Goal: Information Seeking & Learning: Learn about a topic

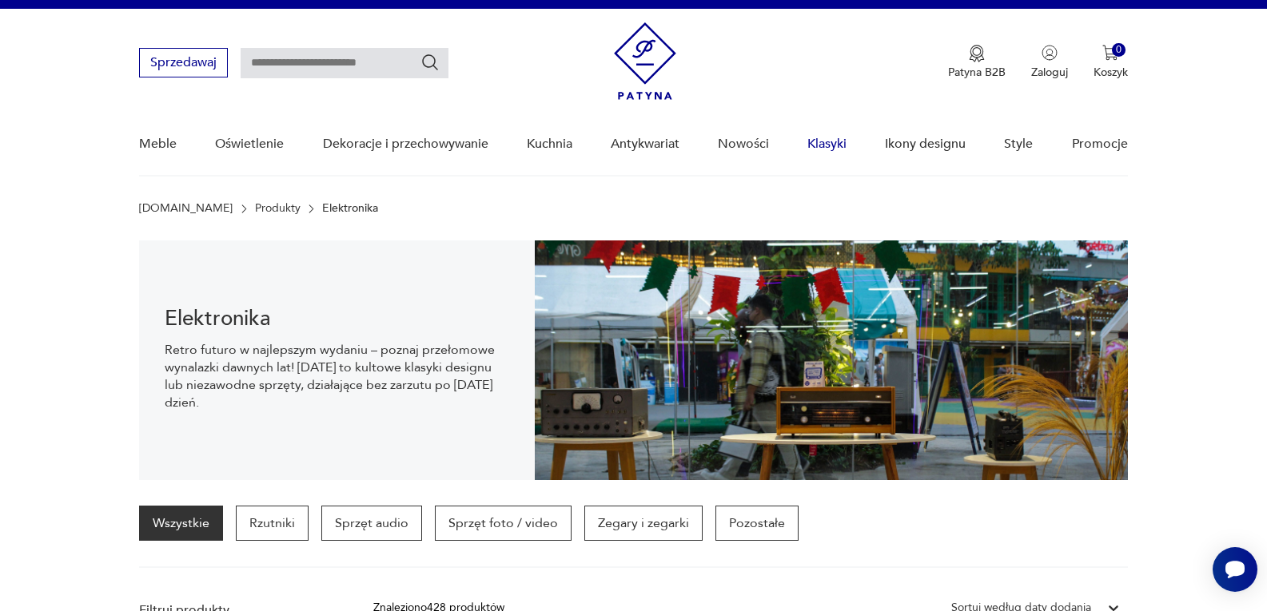
click at [826, 147] on link "Klasyki" at bounding box center [826, 144] width 39 height 62
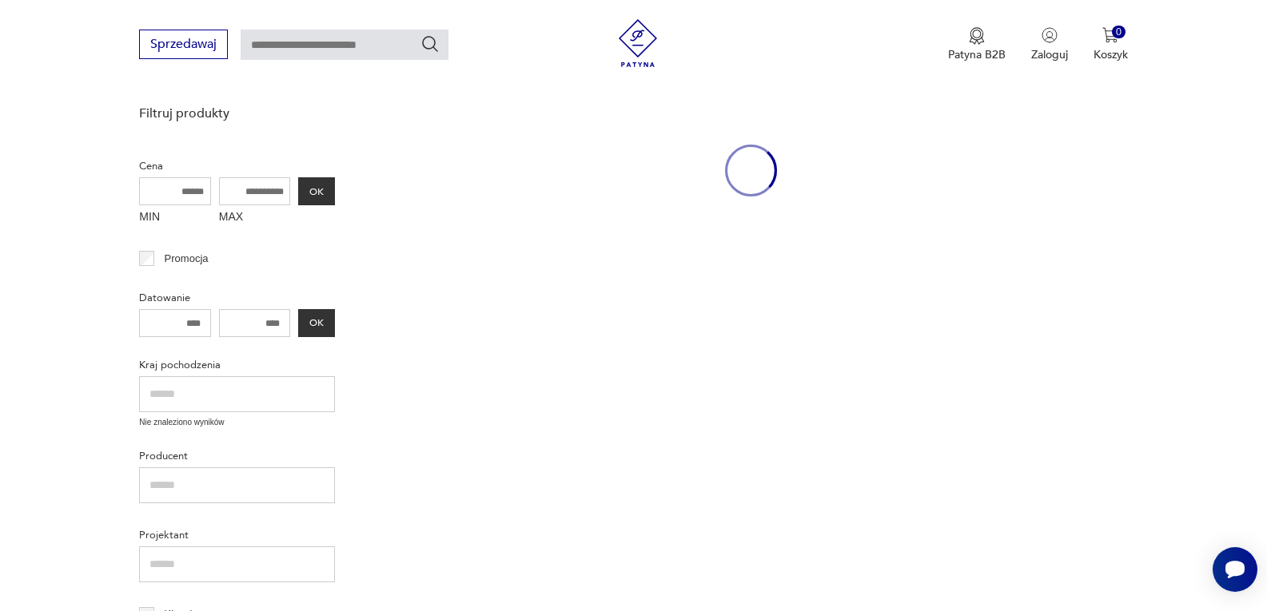
scroll to position [207, 0]
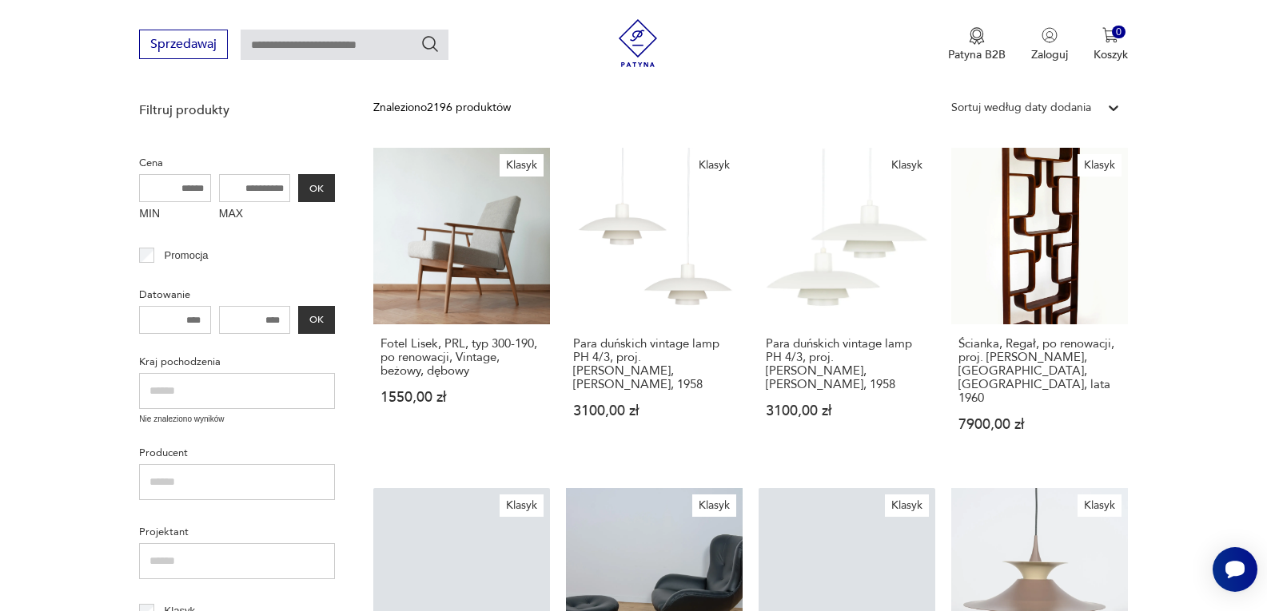
click at [324, 45] on input "text" at bounding box center [345, 45] width 208 height 30
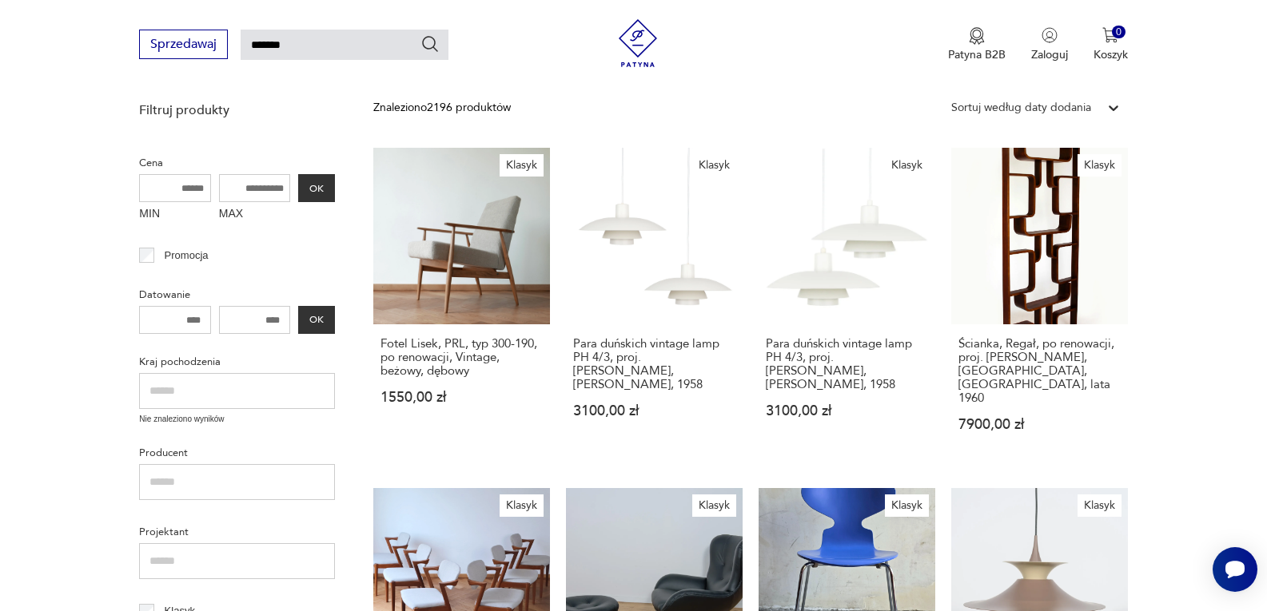
type input "*******"
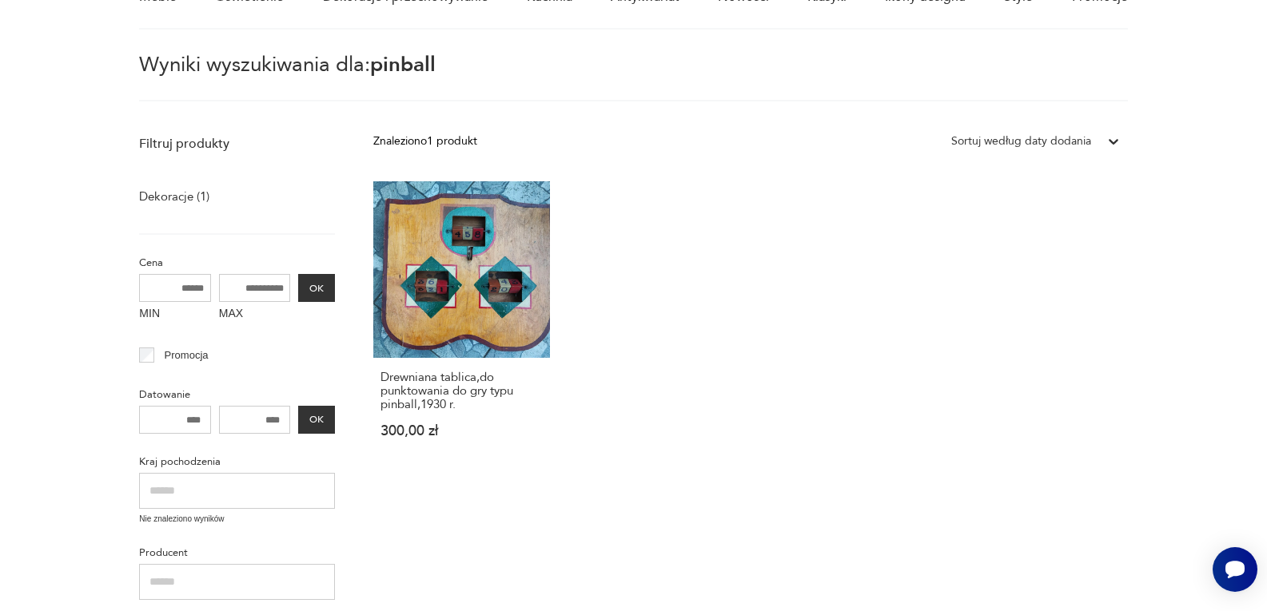
scroll to position [207, 0]
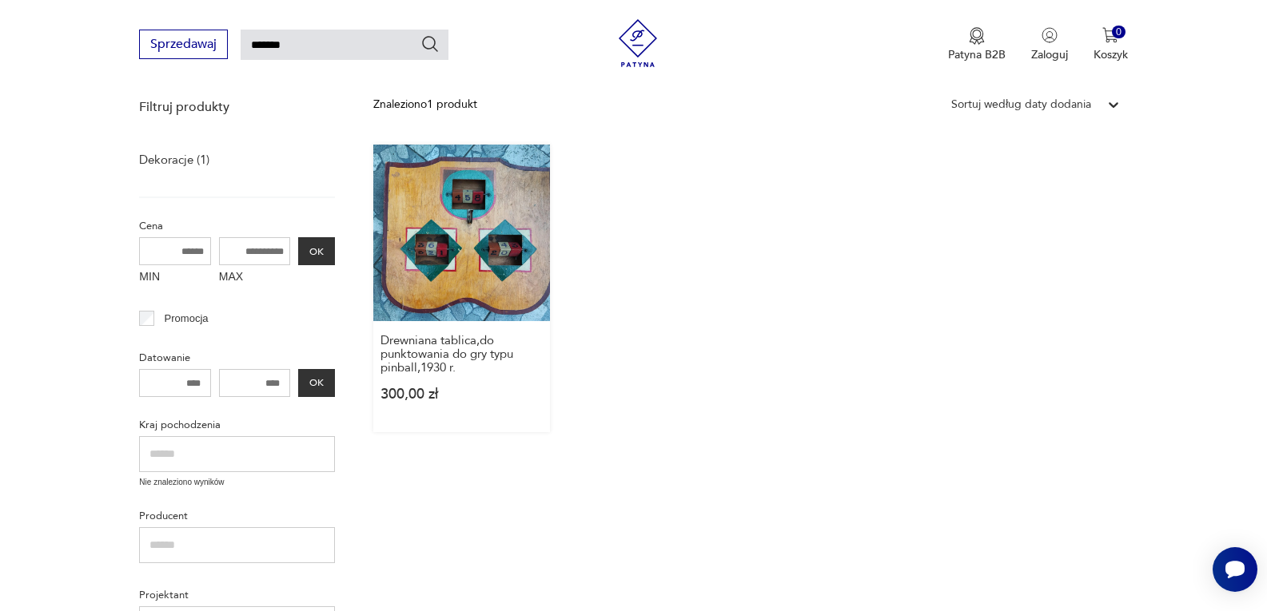
click at [510, 237] on link "Drewniana tablica,do punktowania do gry typu pinball,1930 r. 300,00 zł" at bounding box center [461, 289] width 177 height 288
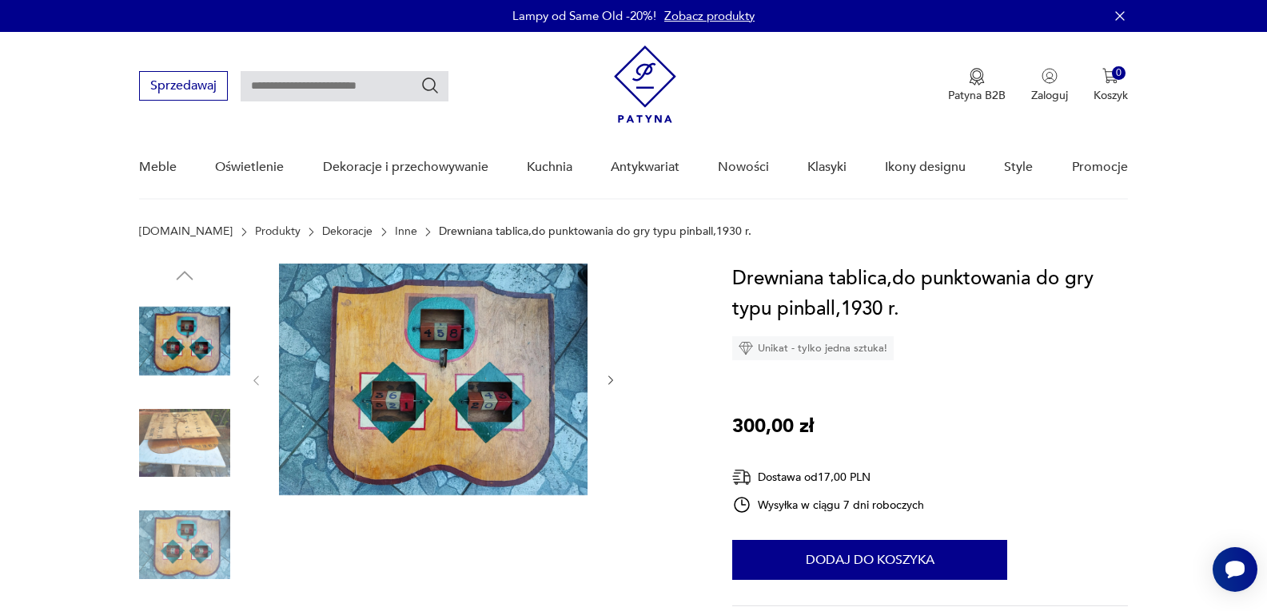
click at [488, 336] on img at bounding box center [433, 380] width 308 height 232
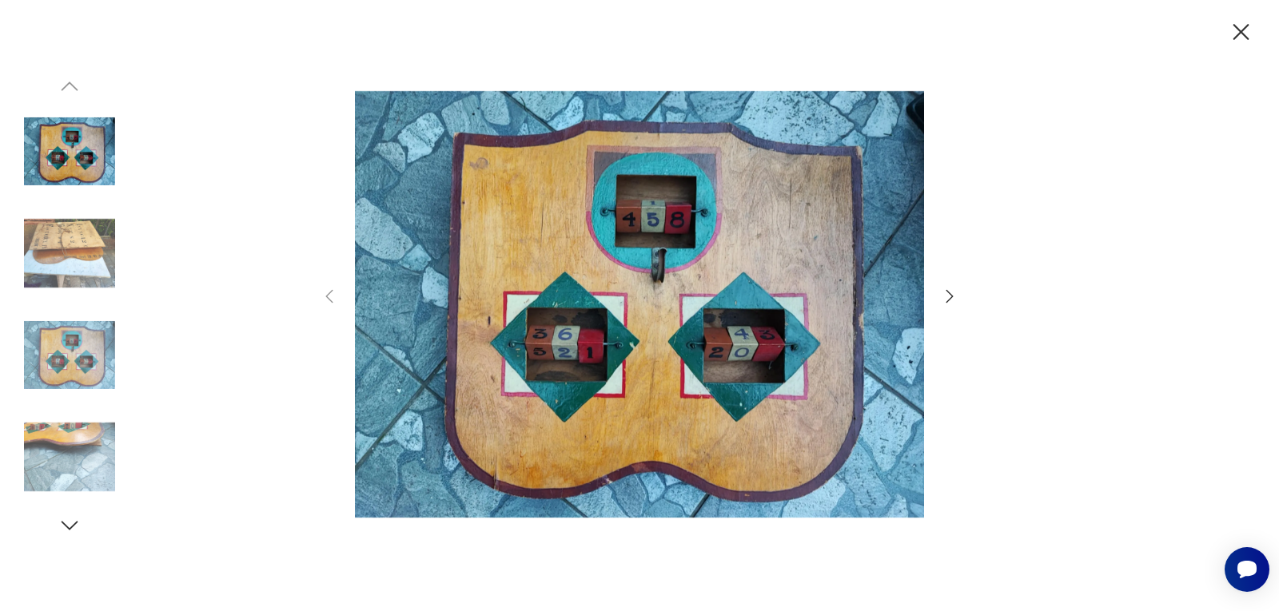
click at [950, 292] on icon "button" at bounding box center [949, 296] width 19 height 19
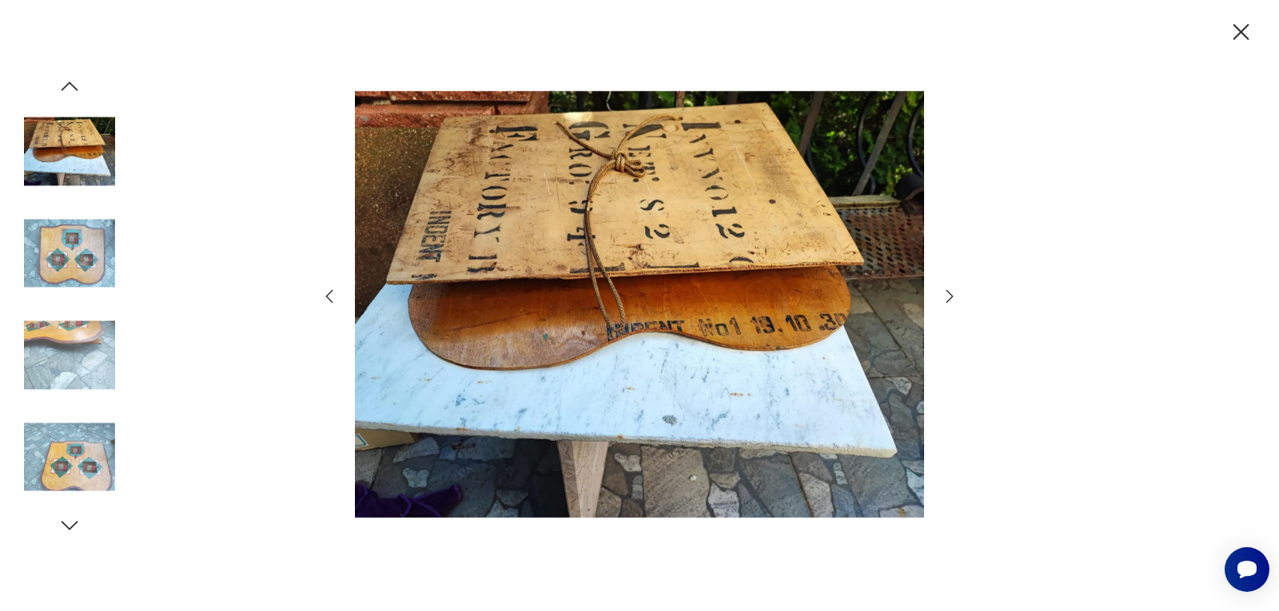
click at [950, 292] on icon "button" at bounding box center [949, 296] width 19 height 19
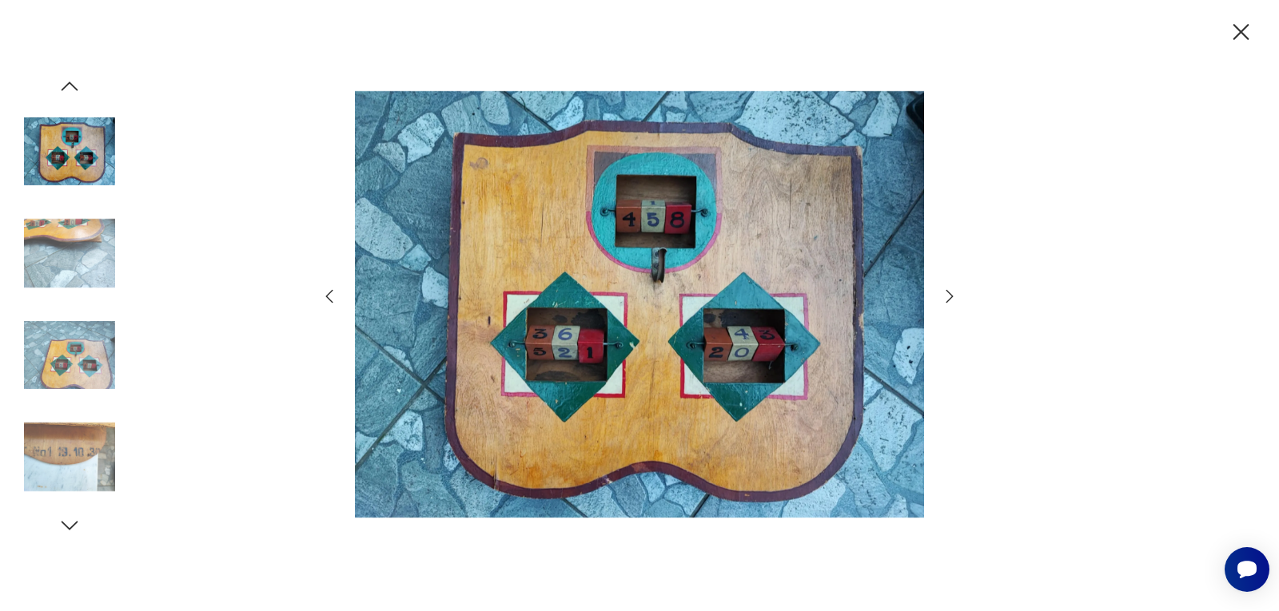
click at [950, 292] on icon "button" at bounding box center [949, 296] width 19 height 19
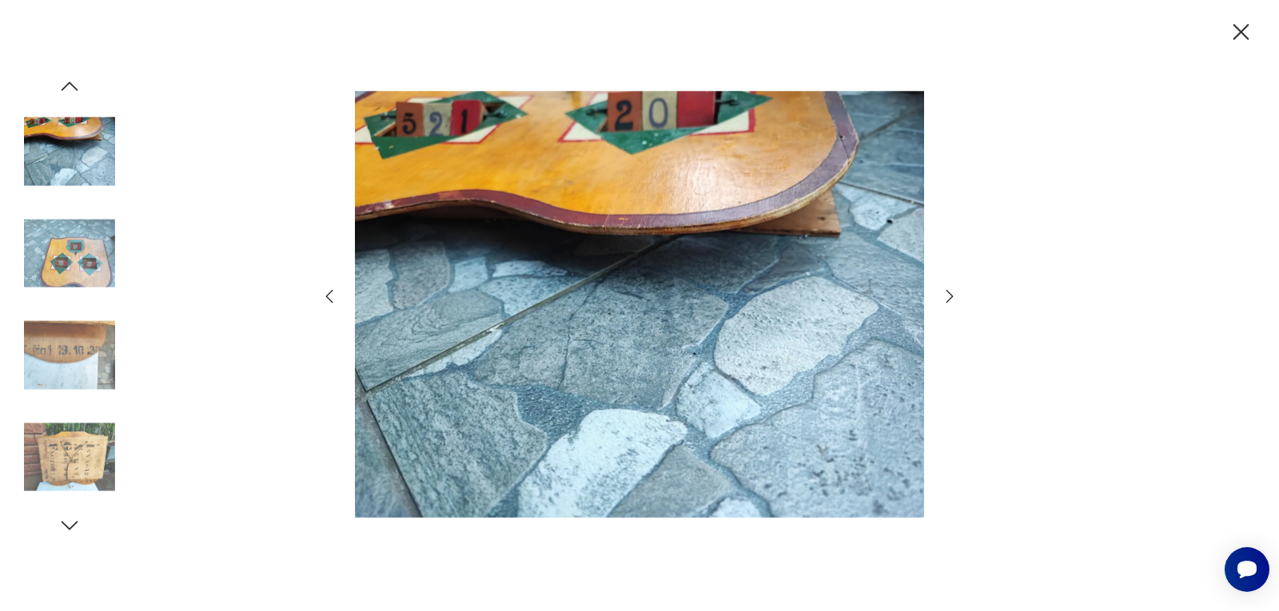
click at [950, 292] on icon "button" at bounding box center [949, 296] width 19 height 19
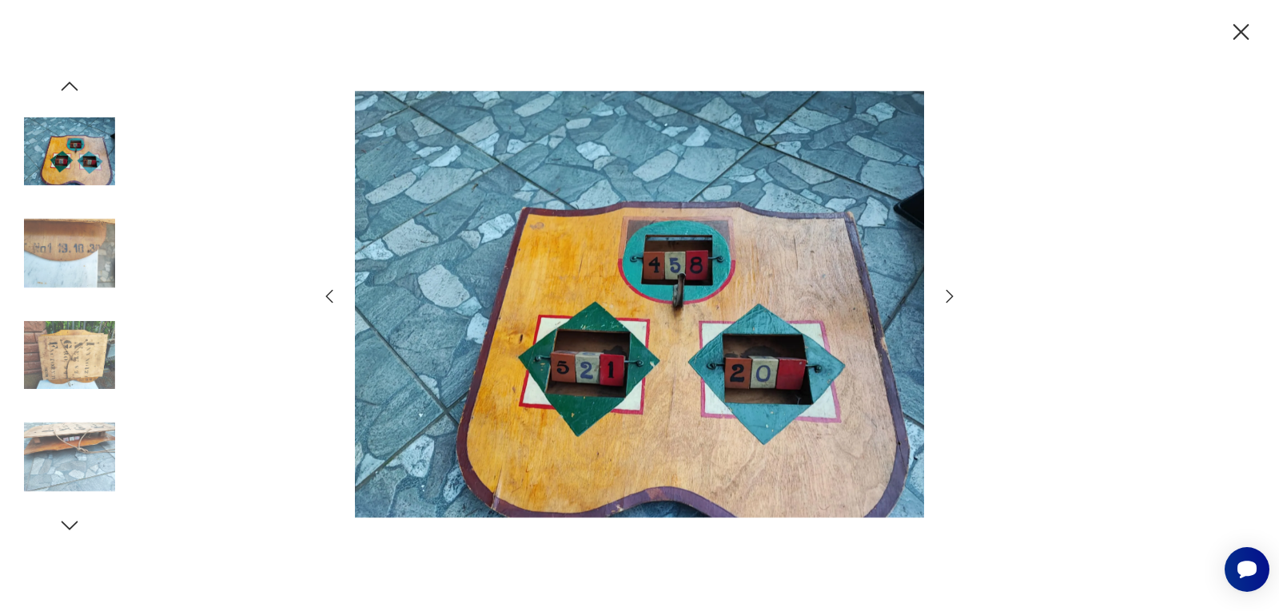
click at [950, 292] on icon "button" at bounding box center [949, 296] width 19 height 19
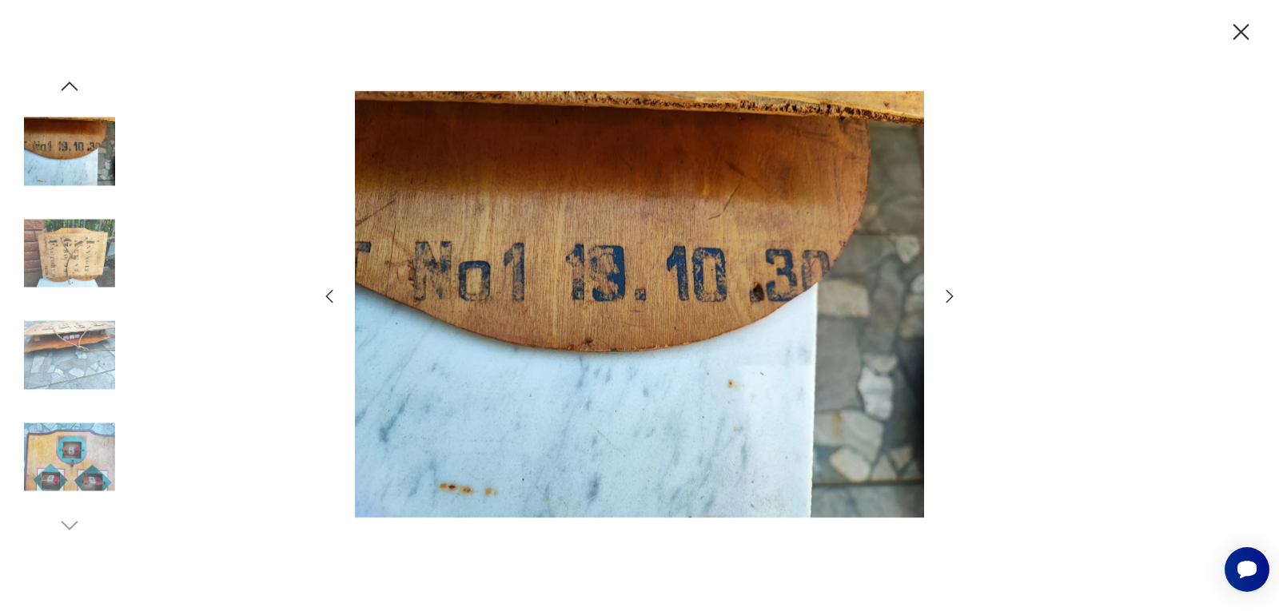
click at [950, 292] on icon "button" at bounding box center [949, 296] width 19 height 19
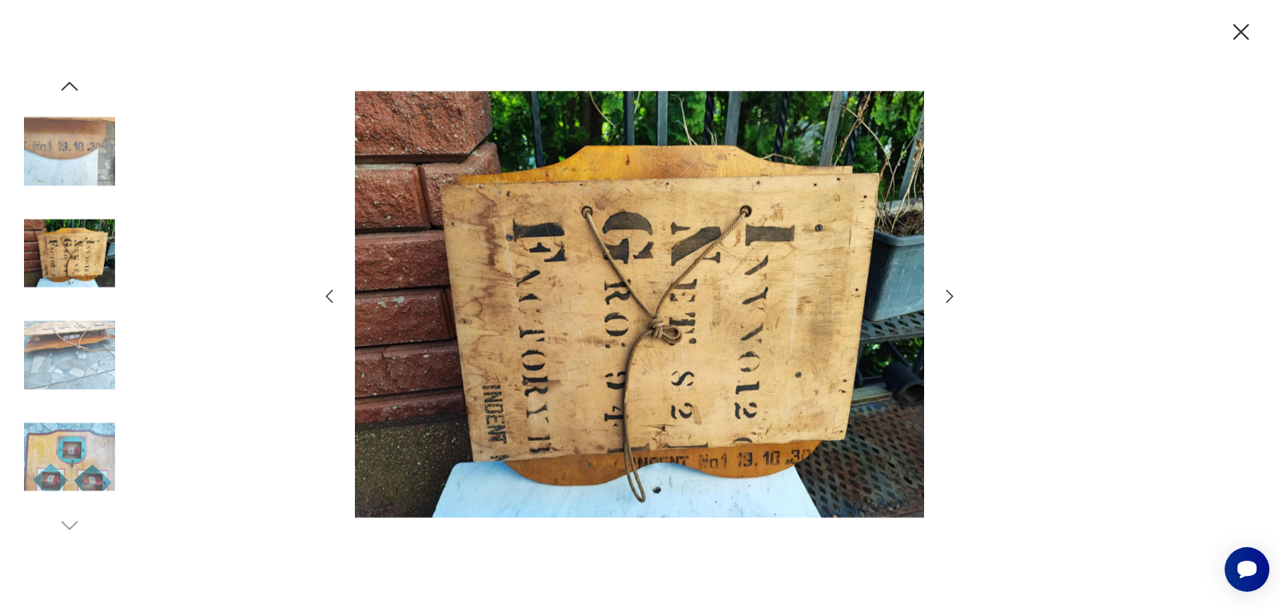
click at [950, 292] on icon "button" at bounding box center [949, 296] width 19 height 19
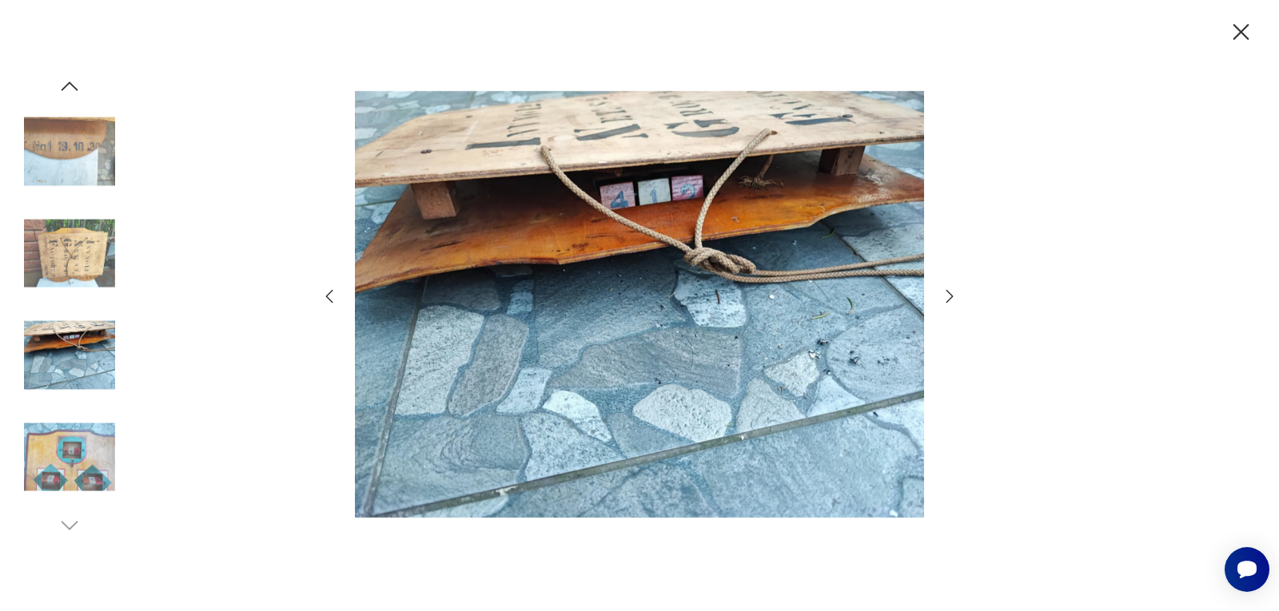
click at [950, 292] on icon "button" at bounding box center [949, 296] width 19 height 19
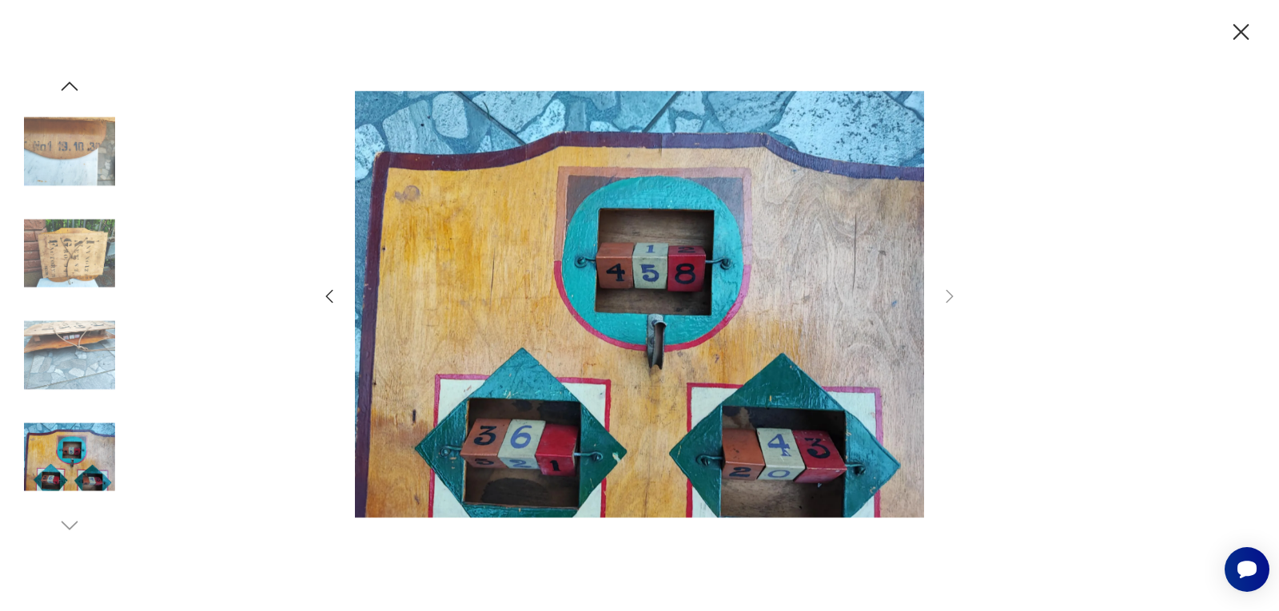
click at [1237, 24] on icon "button" at bounding box center [1241, 32] width 28 height 28
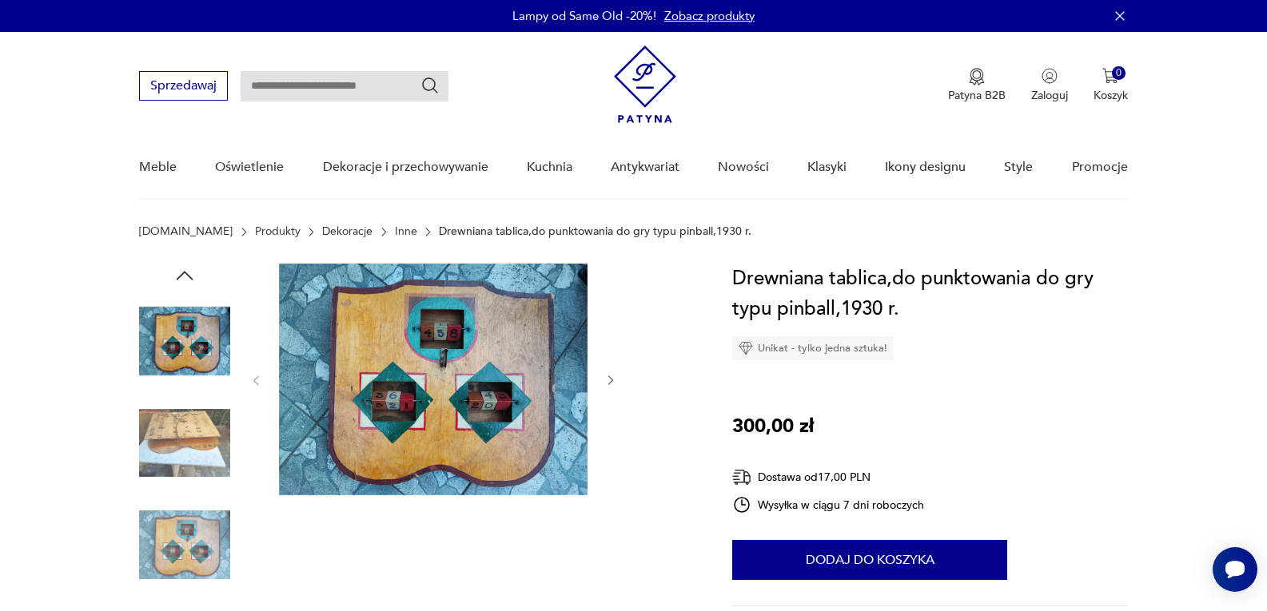
click at [389, 87] on input "text" at bounding box center [345, 86] width 208 height 30
type input "*******"
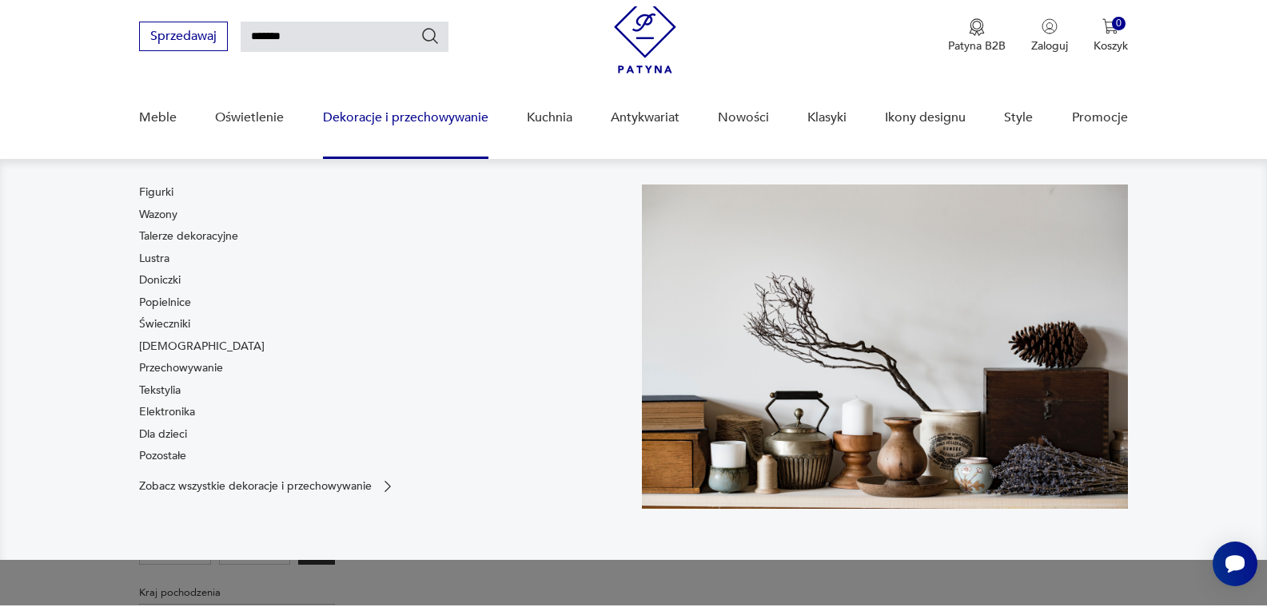
scroll to position [57, 0]
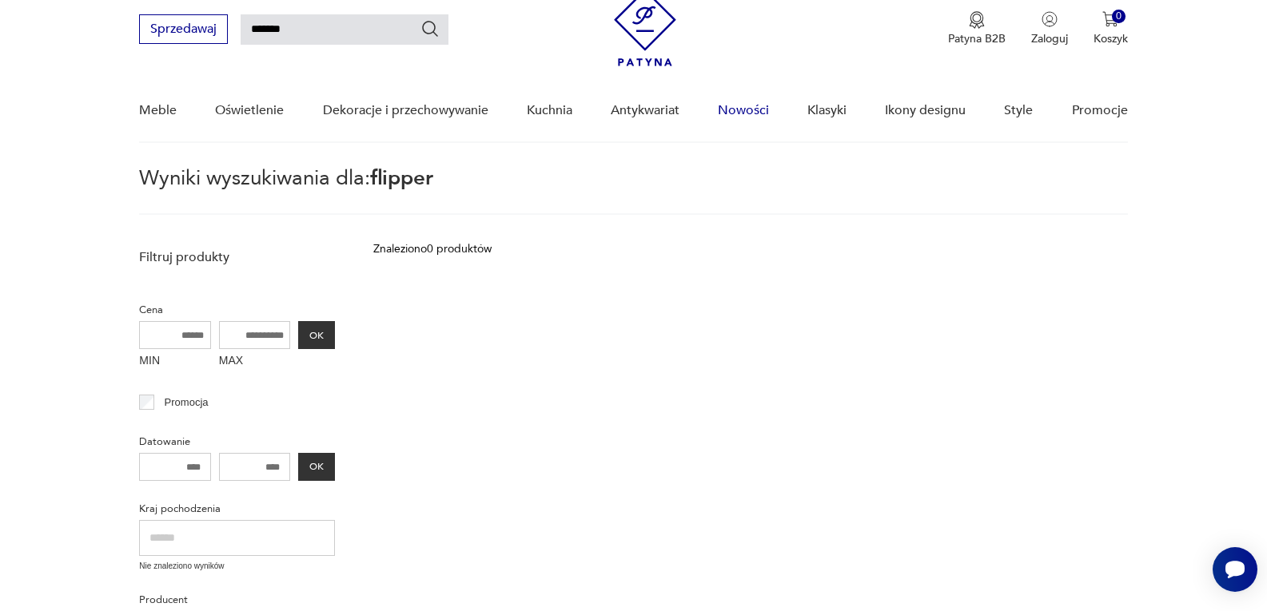
click at [760, 106] on link "Nowości" at bounding box center [743, 111] width 51 height 62
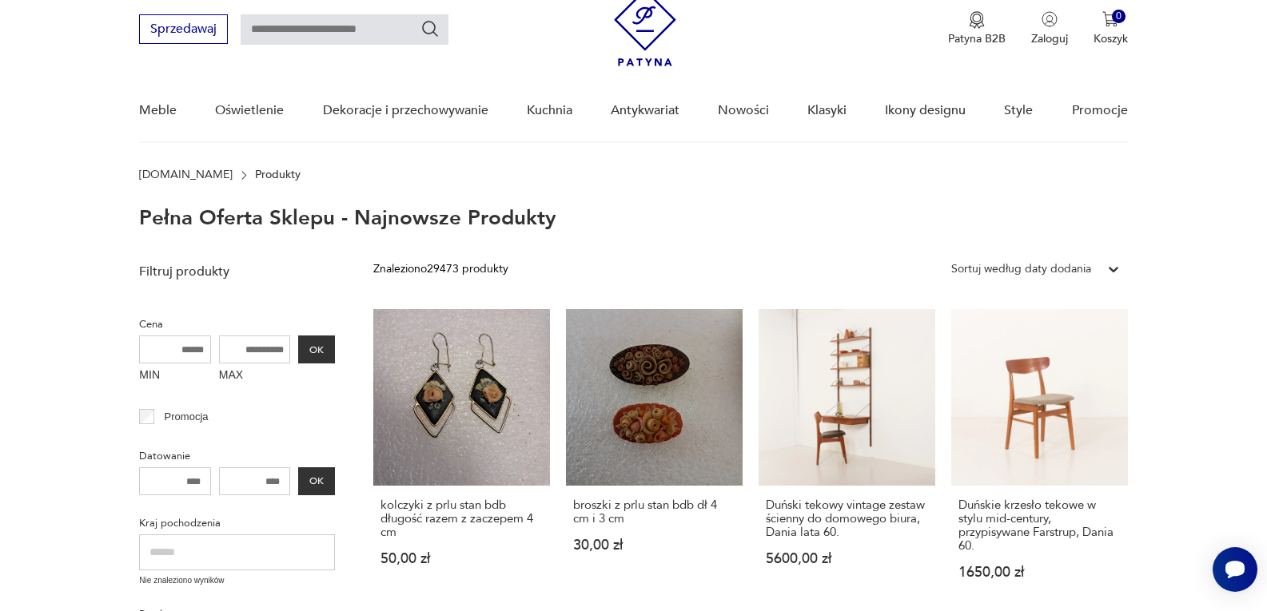
click at [1045, 262] on div "Sortuj według daty dodania" at bounding box center [1021, 270] width 140 height 18
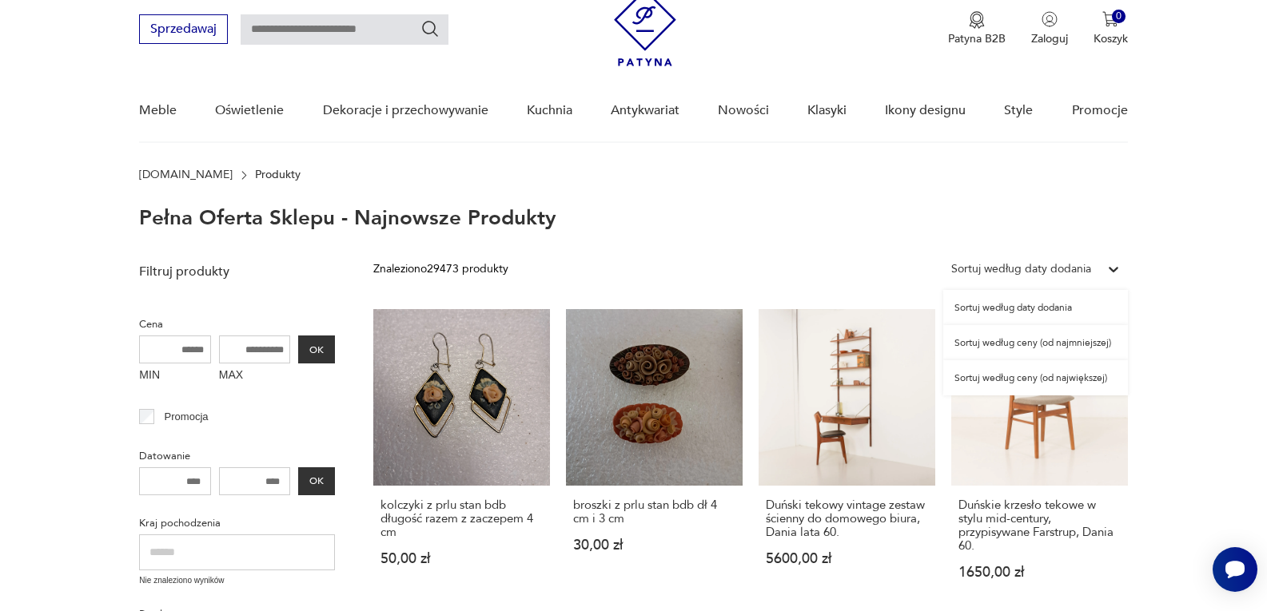
click at [1063, 340] on div "Sortuj według ceny (od najmniejszej)" at bounding box center [1035, 342] width 185 height 35
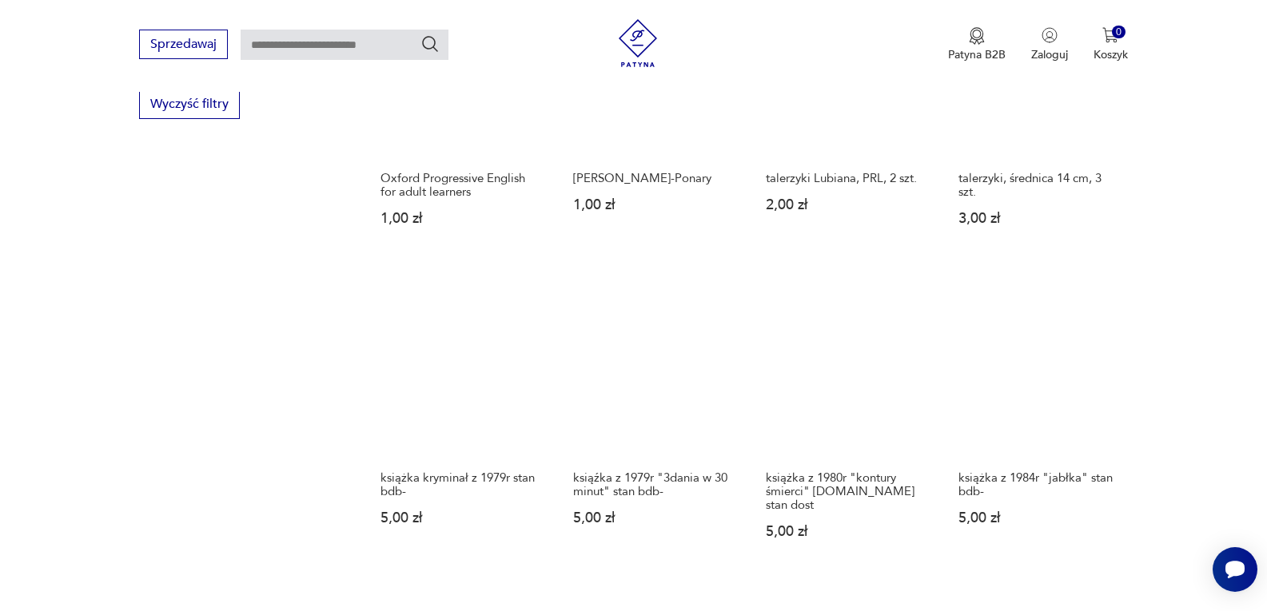
scroll to position [1111, 0]
